Goal: Transaction & Acquisition: Book appointment/travel/reservation

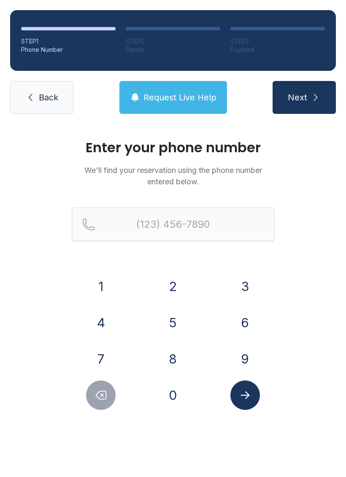
click at [247, 364] on button "9" at bounding box center [245, 359] width 30 height 30
click at [249, 292] on button "3" at bounding box center [245, 287] width 30 height 30
click at [101, 290] on button "1" at bounding box center [101, 287] width 30 height 30
click at [173, 328] on button "5" at bounding box center [173, 323] width 30 height 30
click at [111, 361] on button "7" at bounding box center [101, 359] width 30 height 30
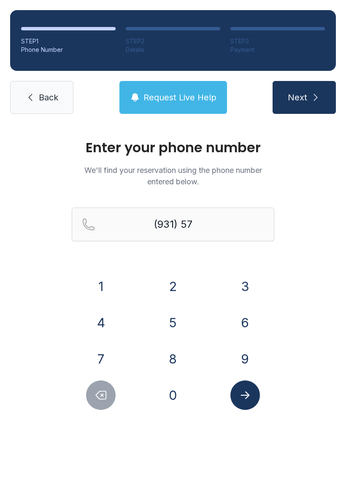
click at [175, 281] on button "2" at bounding box center [173, 287] width 30 height 30
click at [172, 360] on button "8" at bounding box center [173, 359] width 30 height 30
click at [243, 320] on button "6" at bounding box center [245, 323] width 30 height 30
click at [173, 394] on button "0" at bounding box center [173, 396] width 30 height 30
click at [246, 325] on button "6" at bounding box center [245, 323] width 30 height 30
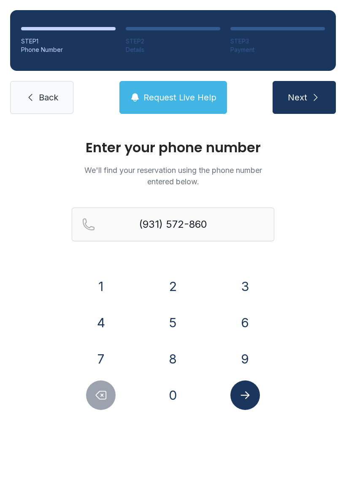
type input "[PHONE_NUMBER]"
click at [251, 401] on button "Submit lookup form" at bounding box center [245, 396] width 30 height 30
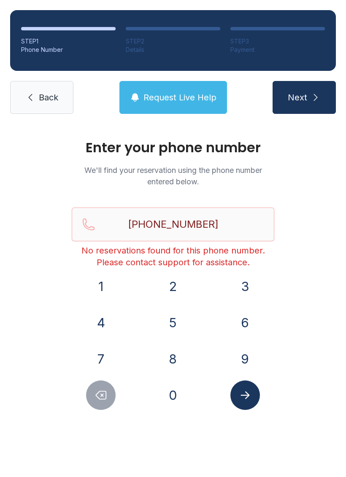
click at [174, 101] on span "Request Live Help" at bounding box center [179, 98] width 73 height 12
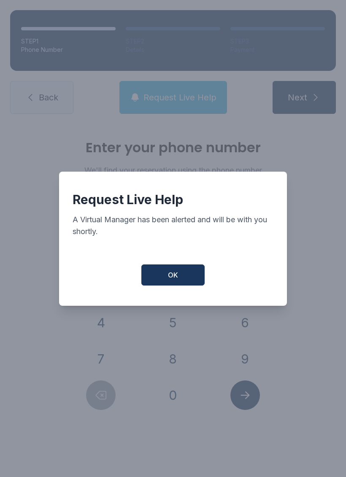
click at [176, 280] on span "OK" at bounding box center [173, 275] width 10 height 10
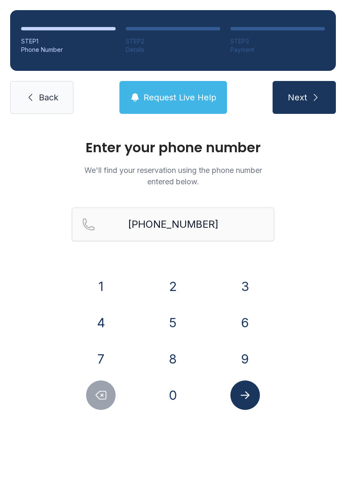
click at [300, 94] on span "Next" at bounding box center [297, 98] width 19 height 12
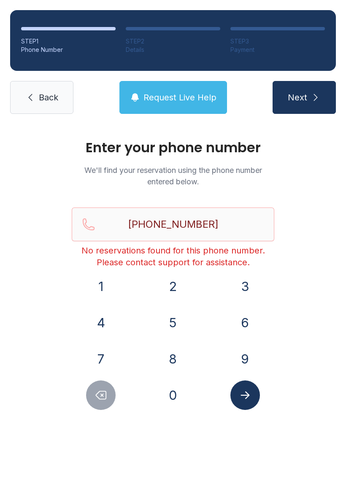
click at [161, 111] on button "Request Live Help" at bounding box center [173, 97] width 108 height 33
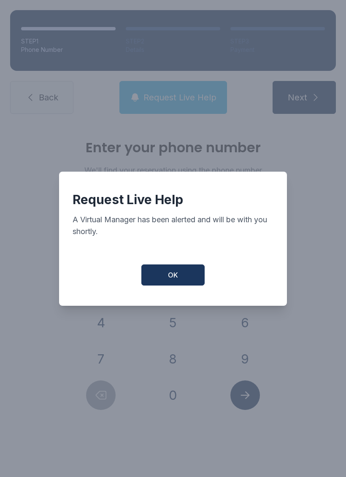
click at [176, 286] on button "OK" at bounding box center [172, 275] width 63 height 21
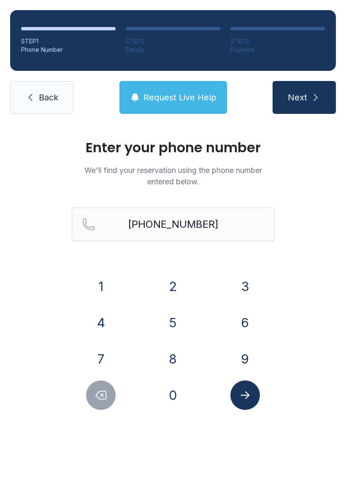
click at [34, 89] on link "Back" at bounding box center [41, 97] width 63 height 33
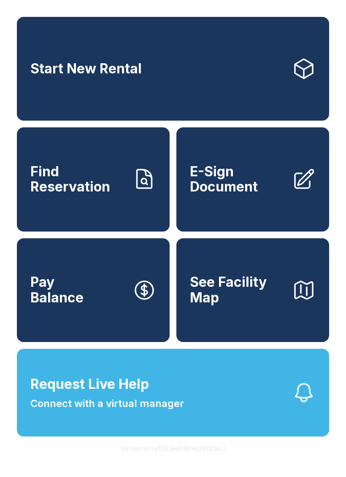
click at [225, 305] on span "See Facility Map" at bounding box center [237, 290] width 95 height 31
click at [191, 68] on link "Start New Rental" at bounding box center [173, 69] width 312 height 104
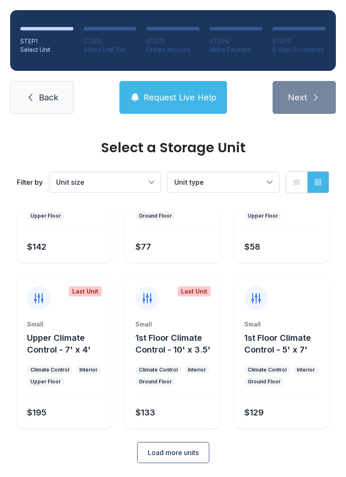
scroll to position [100, 0]
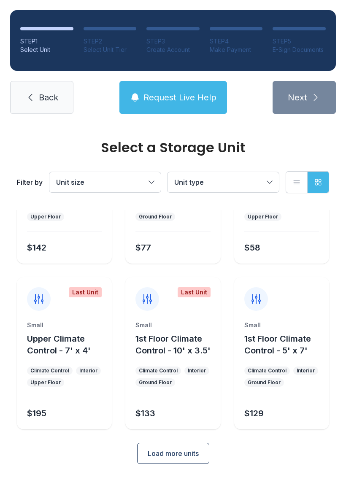
click at [174, 456] on span "Load more units" at bounding box center [173, 453] width 51 height 10
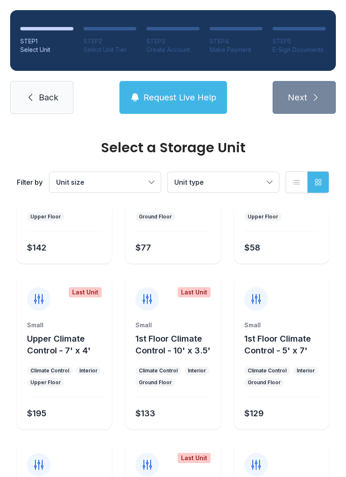
click at [152, 187] on button "Unit size" at bounding box center [104, 182] width 111 height 20
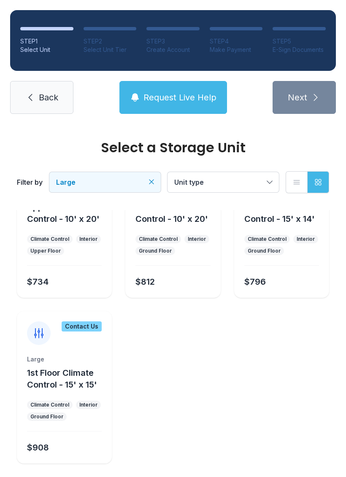
scroll to position [66, 0]
click at [151, 180] on icon "Clear filters" at bounding box center [151, 182] width 8 height 8
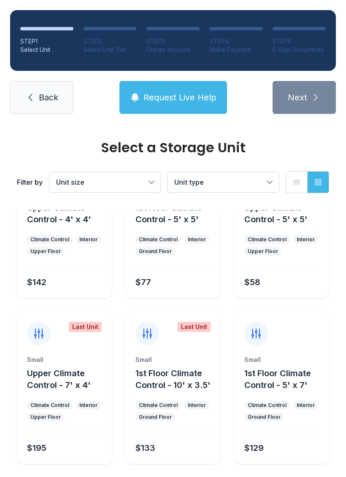
click at [148, 181] on button "Unit size" at bounding box center [104, 182] width 111 height 20
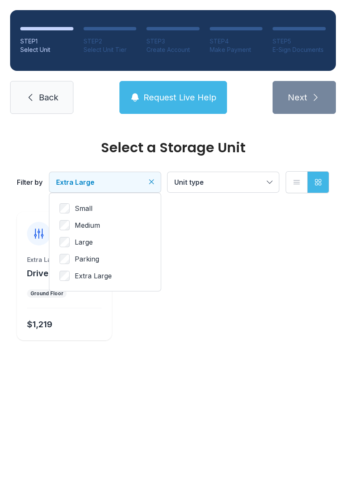
scroll to position [0, 0]
click at [78, 321] on div "$1,219" at bounding box center [63, 322] width 78 height 15
click at [56, 332] on div "Extra Large Drive Up - 17' x 18' Ground Floor $1,219" at bounding box center [64, 298] width 95 height 85
click at [42, 251] on div "Contact Us Extra Large Drive Up - 17' x 18' Ground Floor $1,219" at bounding box center [64, 276] width 95 height 129
click at [39, 240] on icon at bounding box center [39, 234] width 14 height 14
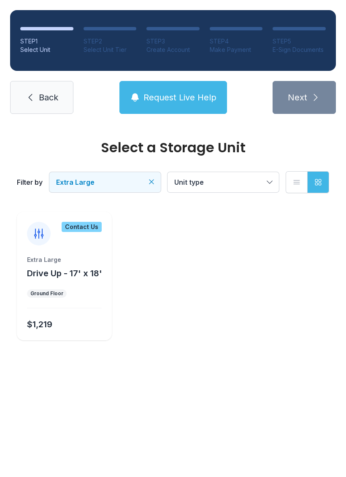
click at [46, 240] on div at bounding box center [39, 234] width 24 height 24
click at [46, 235] on div at bounding box center [39, 234] width 24 height 24
click at [47, 281] on div "Extra Large Drive Up - 17' x 18' Ground Floor $1,219" at bounding box center [64, 298] width 95 height 85
click at [51, 284] on div "Extra Large Drive Up - 17' x 18' Ground Floor $1,219" at bounding box center [64, 298] width 95 height 85
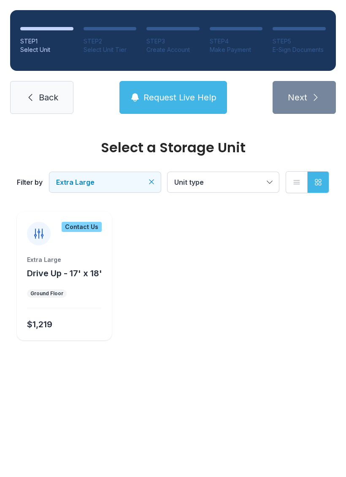
click at [86, 292] on ul "Ground Floor" at bounding box center [64, 293] width 75 height 8
click at [151, 192] on button "Extra Large" at bounding box center [104, 182] width 111 height 20
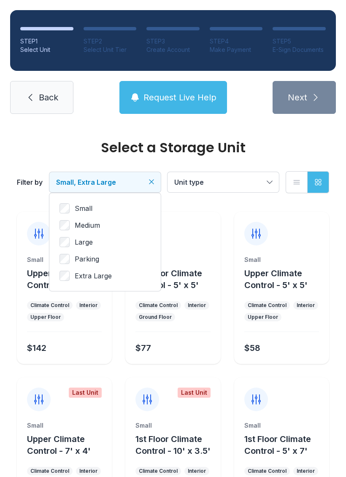
click at [76, 223] on span "Medium" at bounding box center [87, 225] width 25 height 10
click at [58, 205] on div "Small Medium Large Parking Extra Large" at bounding box center [104, 242] width 111 height 98
click at [73, 221] on label "Medium" at bounding box center [104, 225] width 91 height 10
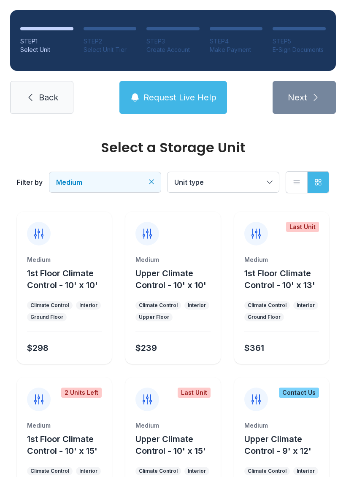
click at [154, 180] on icon "Clear filters" at bounding box center [151, 182] width 8 height 8
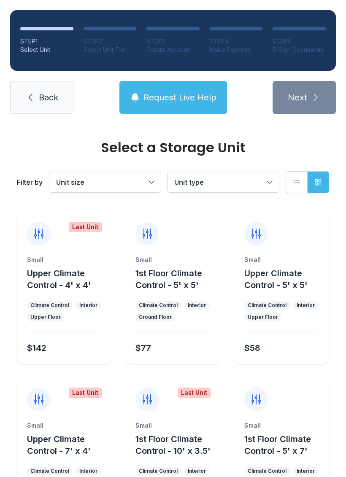
click at [151, 185] on button "Unit size" at bounding box center [104, 182] width 111 height 20
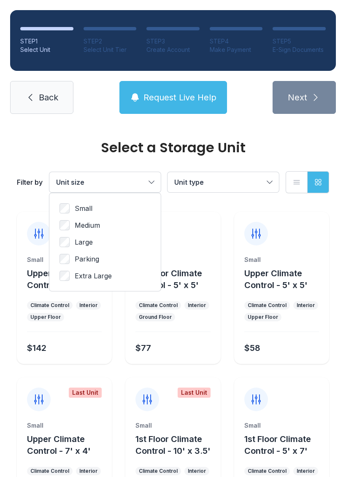
click at [86, 212] on span "Small" at bounding box center [84, 208] width 18 height 10
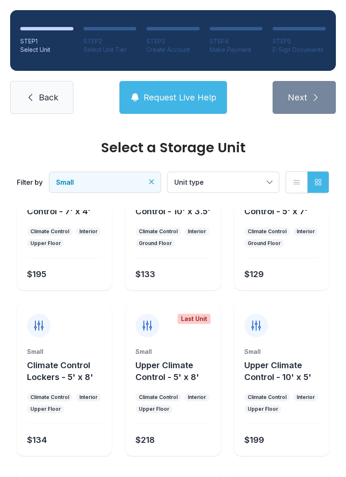
scroll to position [238, 0]
